Goal: Transaction & Acquisition: Obtain resource

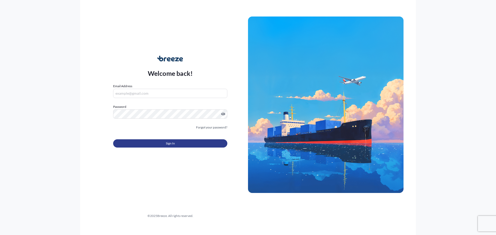
type input "[EMAIL_ADDRESS][DOMAIN_NAME]"
click at [186, 146] on button "Sign In" at bounding box center [170, 144] width 114 height 8
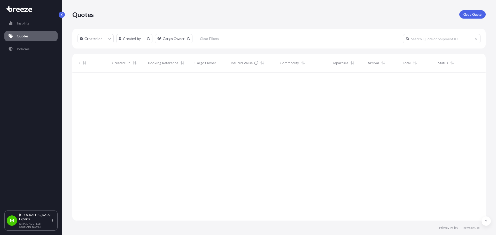
scroll to position [148, 410]
click at [471, 14] on p "Get a Quote" at bounding box center [473, 14] width 18 height 5
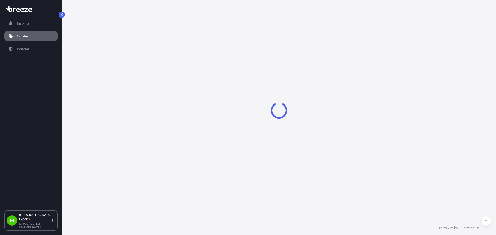
select select "Road"
select select "Sea"
select select "1"
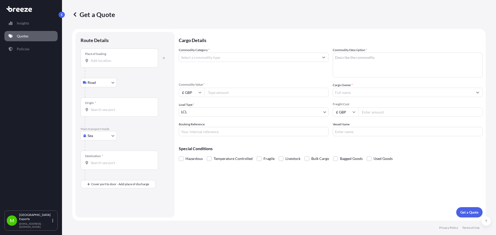
click at [108, 64] on div "Place of loading" at bounding box center [120, 58] width 78 height 19
click at [108, 63] on input "Place of loading" at bounding box center [121, 60] width 61 height 5
type input "[GEOGRAPHIC_DATA], [GEOGRAPHIC_DATA]"
click at [101, 136] on body "5 options available. 0 options available. 5 options available. 0 options availa…" at bounding box center [248, 117] width 496 height 235
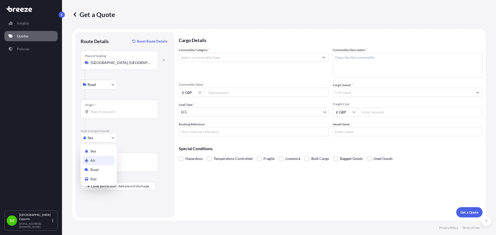
click at [97, 159] on div "Air" at bounding box center [99, 160] width 32 height 9
select select "Air"
click at [122, 64] on input "Place of loading" at bounding box center [121, 62] width 61 height 5
type input "[GEOGRAPHIC_DATA], [GEOGRAPHIC_DATA]"
click at [108, 115] on div "Origin *" at bounding box center [120, 109] width 78 height 19
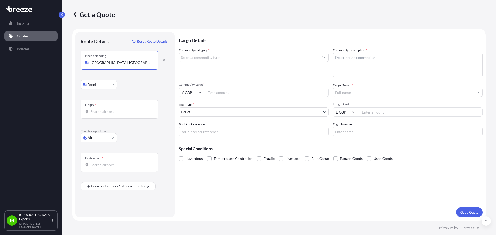
click at [108, 114] on input "Origin *" at bounding box center [121, 111] width 61 height 5
drag, startPoint x: 119, startPoint y: 116, endPoint x: 91, endPoint y: 115, distance: 27.7
click at [91, 115] on div "Origin * ema" at bounding box center [120, 109] width 78 height 19
click at [91, 114] on input "ema" at bounding box center [121, 111] width 61 height 5
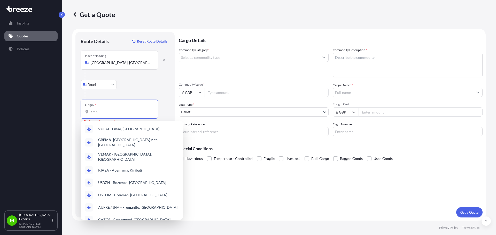
drag, startPoint x: 99, startPoint y: 112, endPoint x: 76, endPoint y: 110, distance: 23.6
click at [76, 110] on div "Route Details Reset Route Details Place of loading [GEOGRAPHIC_DATA] Rail Origi…" at bounding box center [124, 125] width 99 height 186
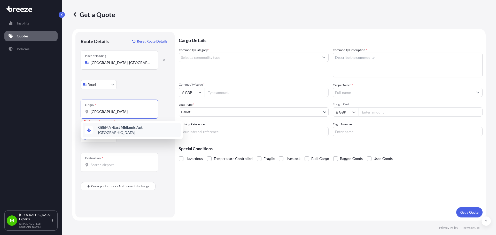
click at [155, 129] on span "GBEMA - East Midlan ds Apt, [GEOGRAPHIC_DATA]" at bounding box center [138, 130] width 81 height 10
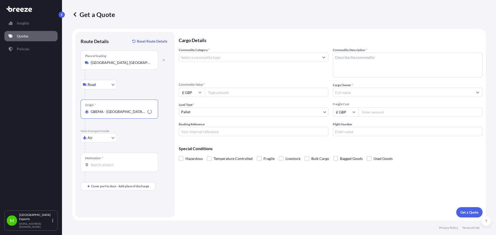
type input "GBEMA - [GEOGRAPHIC_DATA] Apt, [GEOGRAPHIC_DATA]"
click at [121, 168] on div "Destination *" at bounding box center [120, 162] width 78 height 19
click at [121, 168] on input "Destination *" at bounding box center [121, 165] width 61 height 5
type input "USCVG - [GEOGRAPHIC_DATA], [GEOGRAPHIC_DATA]"
click at [104, 212] on input "Place of Discharge" at bounding box center [121, 214] width 61 height 5
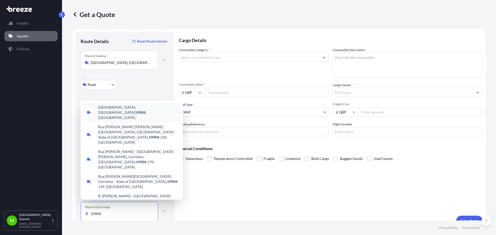
click at [118, 122] on div "[GEOGRAPHIC_DATA], DE 19904 , [GEOGRAPHIC_DATA]" at bounding box center [132, 113] width 98 height 20
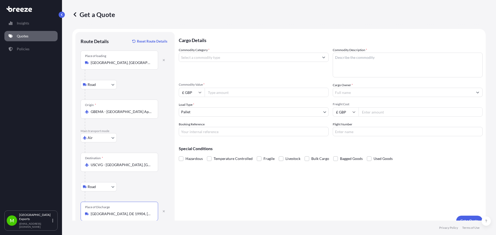
type input "[GEOGRAPHIC_DATA], DE 19904, [GEOGRAPHIC_DATA]"
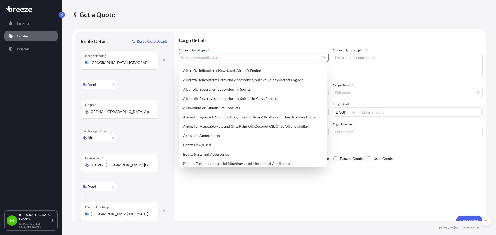
click at [231, 60] on input "Commodity Category *" at bounding box center [249, 57] width 140 height 9
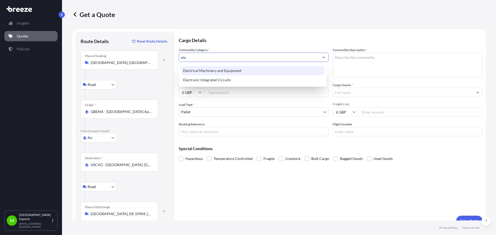
click at [232, 75] on div "Electrical Machinery and Equipment" at bounding box center [252, 70] width 143 height 9
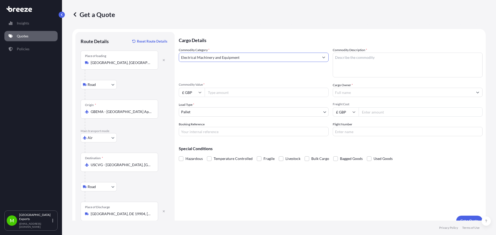
type input "Electrical Machinery and Equipment"
click at [357, 62] on textarea "Commodity Description *" at bounding box center [408, 65] width 150 height 25
type textarea "SERVERS"
click at [250, 93] on input "Commodity Value *" at bounding box center [267, 92] width 124 height 9
type input "97897"
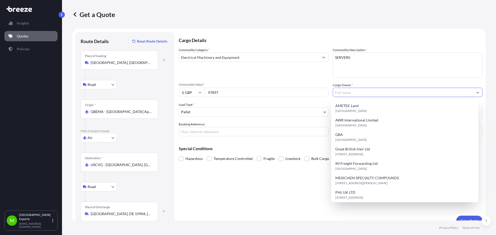
click at [349, 95] on input "Cargo Owner *" at bounding box center [403, 92] width 140 height 9
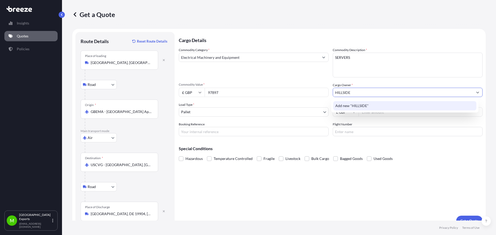
click at [373, 104] on div "Add new "HILLSIDE"" at bounding box center [404, 105] width 143 height 9
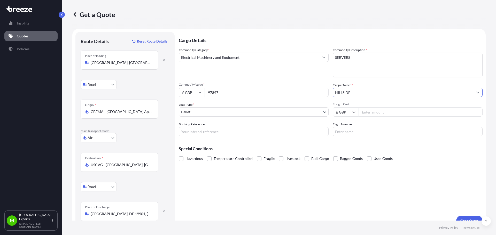
type input "HILLSIDE"
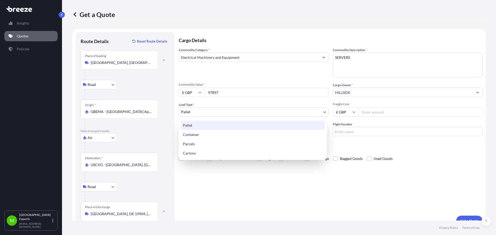
click at [261, 110] on body "Insights Quotes Policies M Manchester Exports [EMAIL_ADDRESS][DOMAIN_NAME] Get …" at bounding box center [248, 117] width 496 height 235
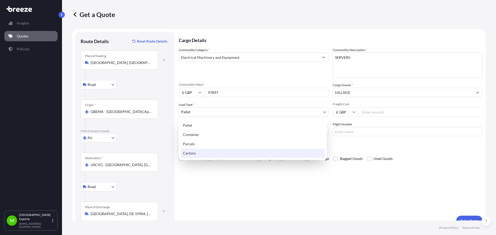
click at [205, 154] on div "Cartons" at bounding box center [253, 153] width 144 height 9
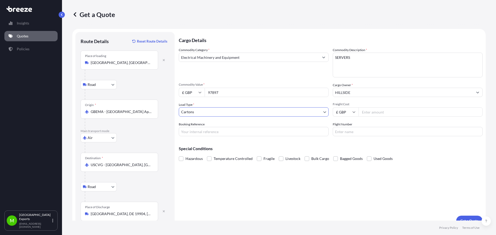
click at [272, 111] on body "Insights Quotes Policies M Manchester Exports [EMAIL_ADDRESS][DOMAIN_NAME] Get …" at bounding box center [248, 117] width 496 height 235
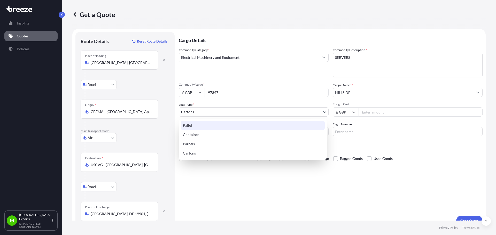
click at [209, 125] on div "Pallet" at bounding box center [253, 125] width 144 height 9
select select "1"
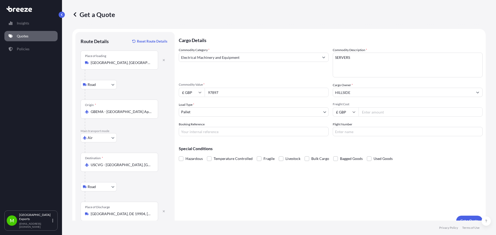
click at [395, 111] on input "Freight Cost" at bounding box center [421, 112] width 124 height 9
click at [394, 112] on input "Freight Cost" at bounding box center [421, 112] width 124 height 9
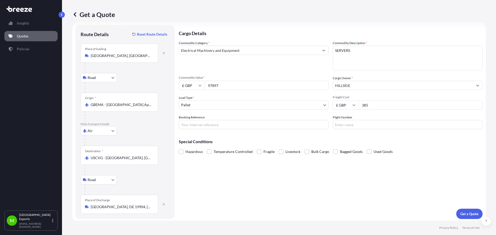
scroll to position [9, 0]
type input "385"
click at [467, 210] on p "Get a Quote" at bounding box center [470, 212] width 18 height 5
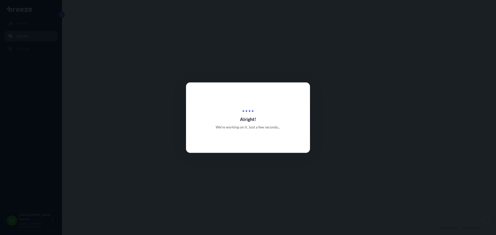
select select "Road"
select select "Air"
select select "Road"
select select "1"
